Goal: Task Accomplishment & Management: Complete application form

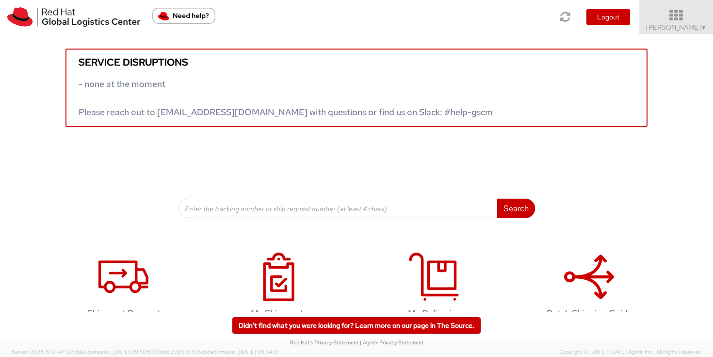
click at [702, 29] on span "▼" at bounding box center [704, 28] width 6 height 8
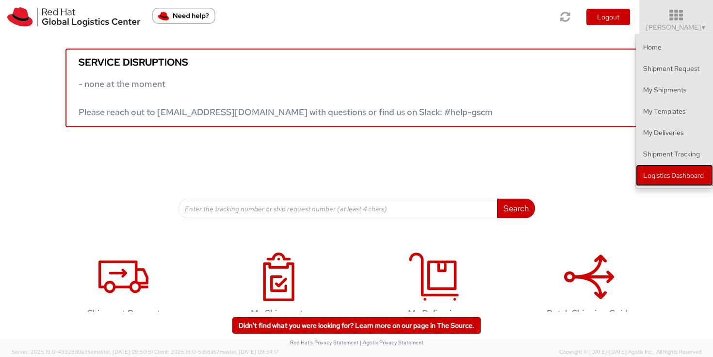
click at [706, 179] on link "Logistics Dashboard" at bounding box center [674, 174] width 77 height 21
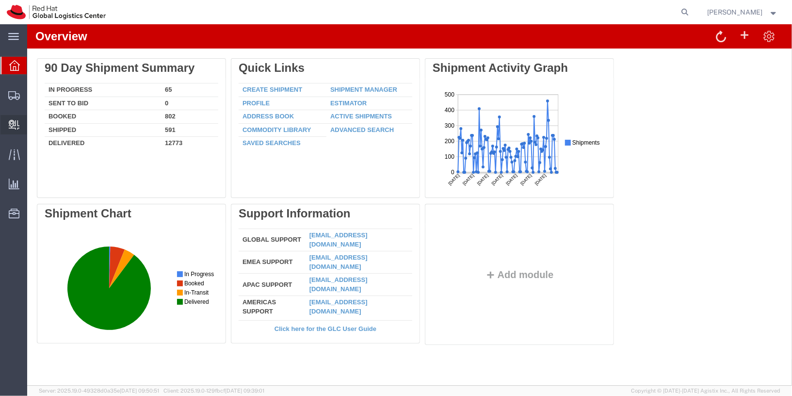
click at [0, 0] on span "Create Delivery" at bounding box center [0, 0] width 0 height 0
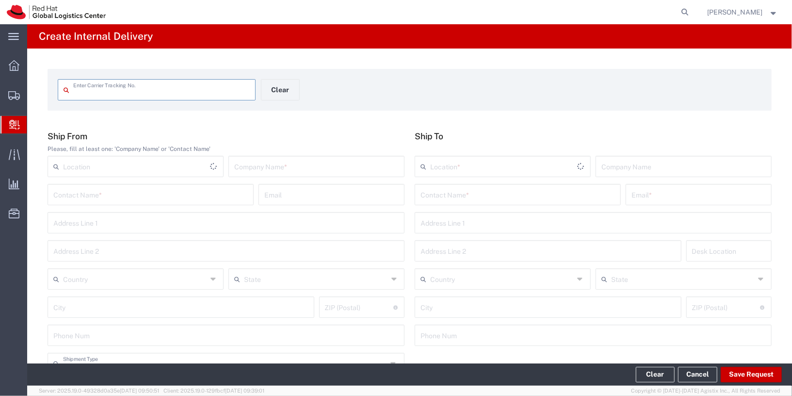
click at [114, 97] on input "text" at bounding box center [161, 89] width 177 height 17
type input "393247117339"
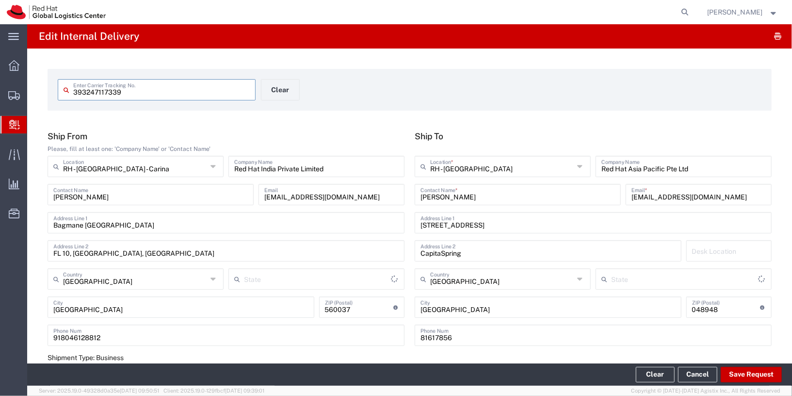
type input "Your Packaging"
type input "Karnataka"
type input "International Priority EOD"
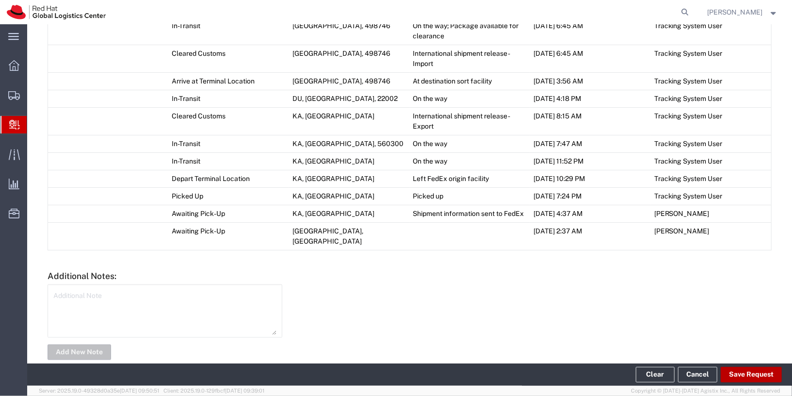
scroll to position [588, 0]
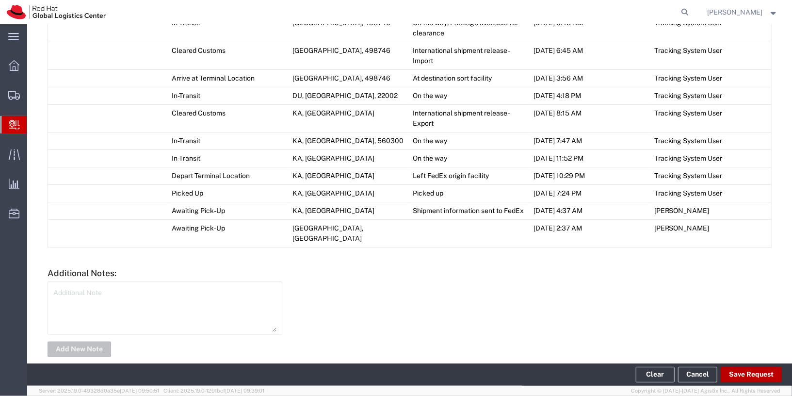
click at [763, 377] on button "Save Request" at bounding box center [751, 375] width 61 height 16
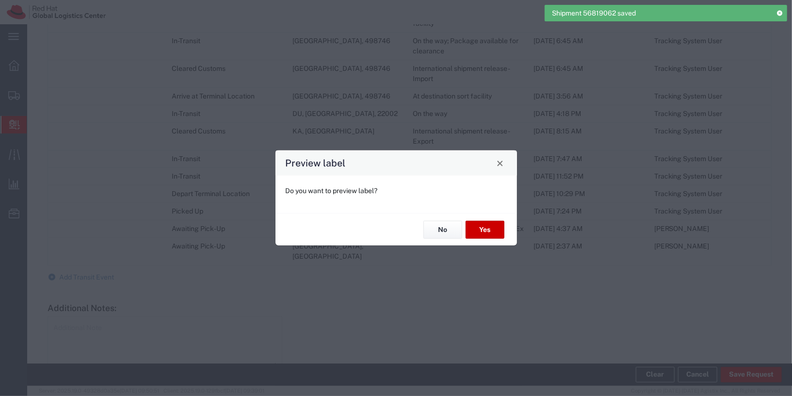
type input "Your Packaging"
type input "International Priority EOD"
click at [479, 227] on button "Yes" at bounding box center [485, 230] width 39 height 18
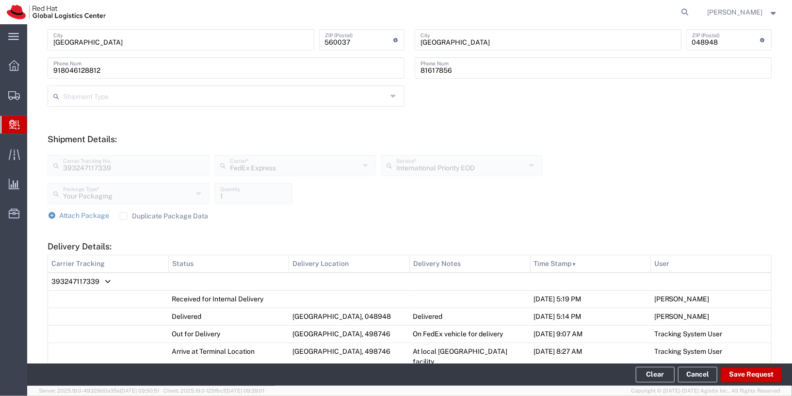
scroll to position [263, 0]
